Goal: Browse casually

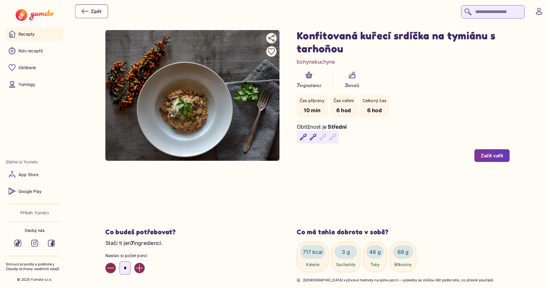
click at [31, 36] on p "Recepty" at bounding box center [26, 34] width 16 height 6
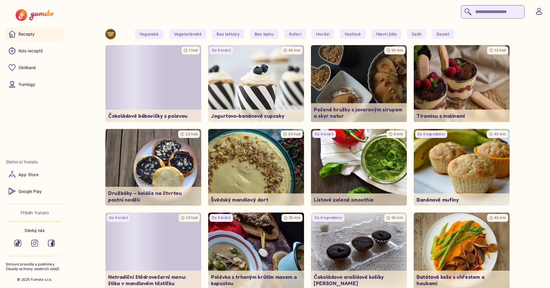
click at [302, 12] on div at bounding box center [309, 11] width 469 height 14
